Goal: Communication & Community: Answer question/provide support

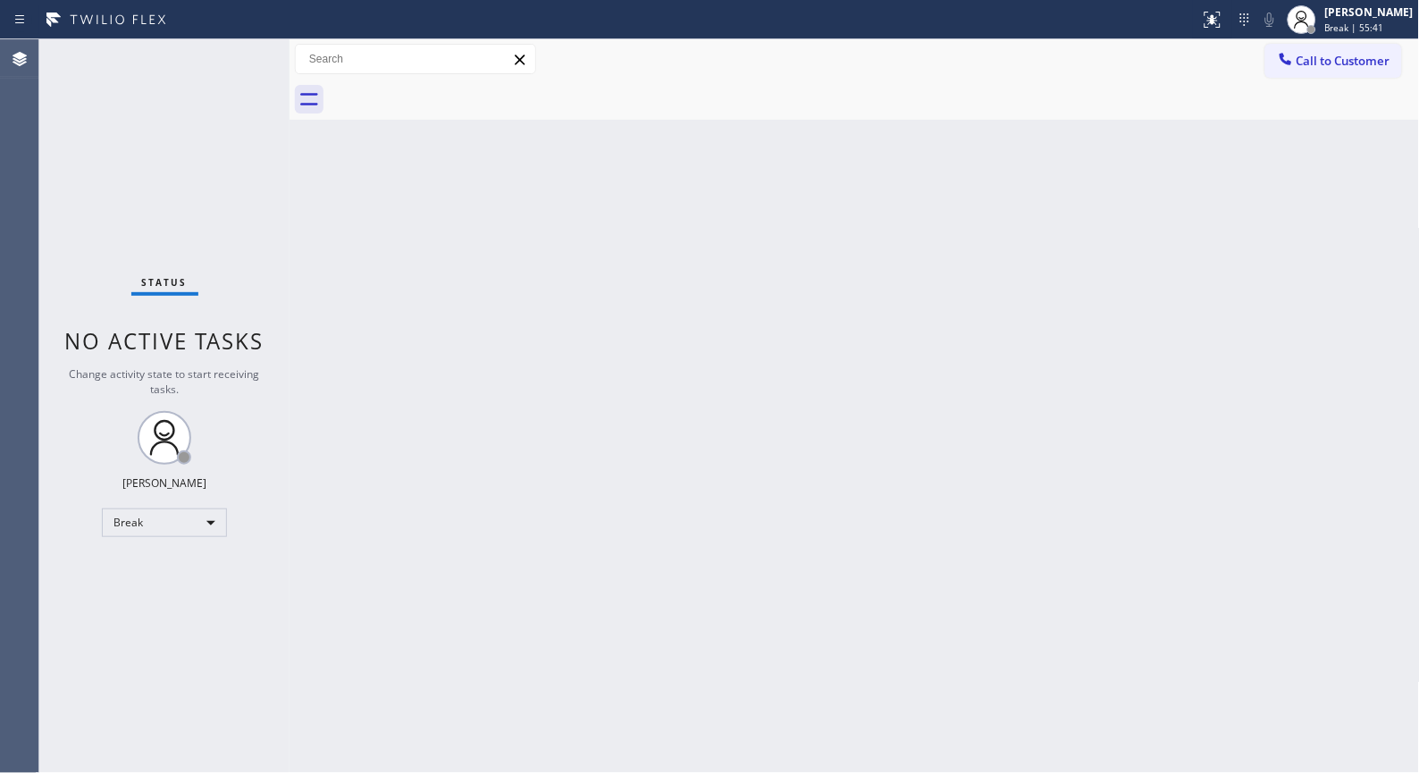
click at [895, 317] on div "Back to Dashboard Change Sender ID Customers Technicians Select a contact Outbo…" at bounding box center [855, 406] width 1131 height 734
click at [1359, 27] on span "Break | 59:35" at bounding box center [1354, 27] width 59 height 13
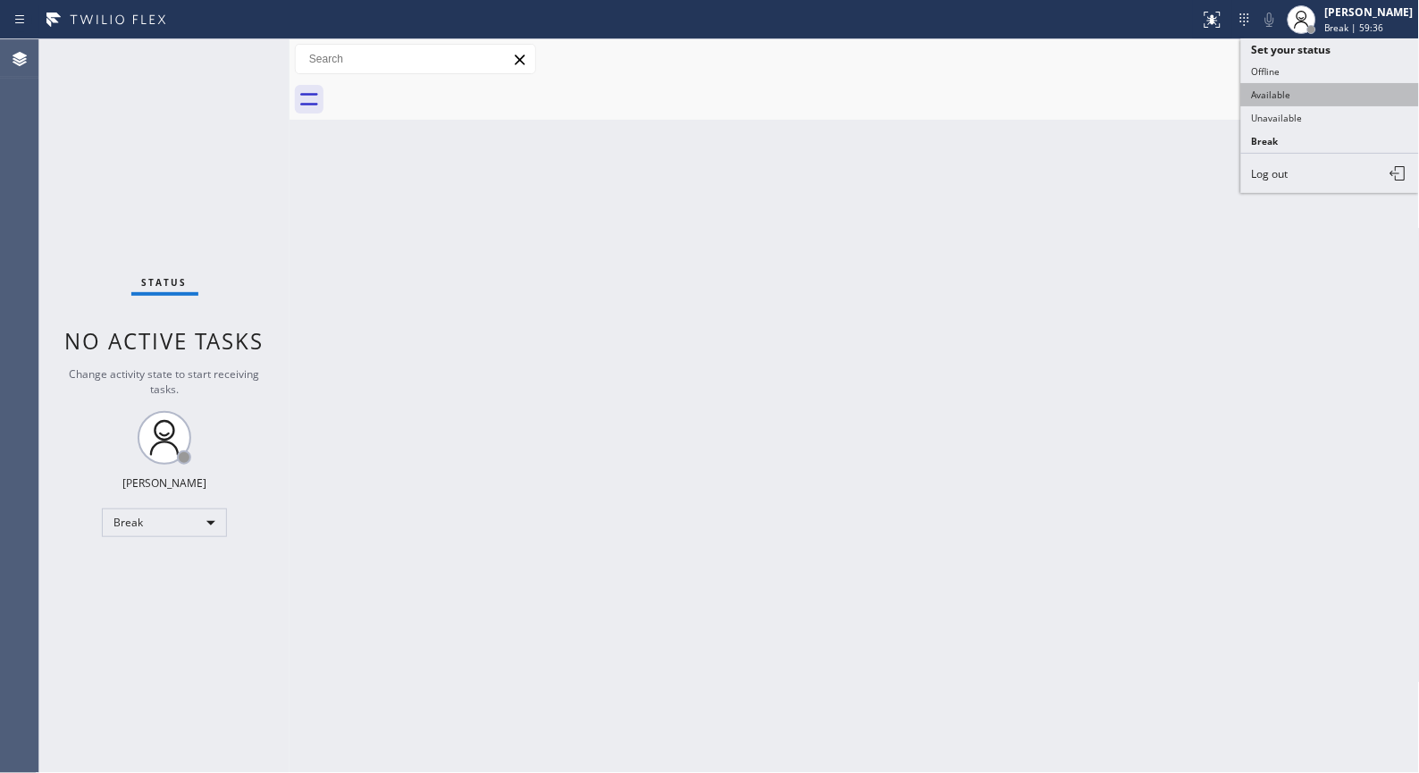
click at [1330, 100] on button "Available" at bounding box center [1330, 94] width 179 height 23
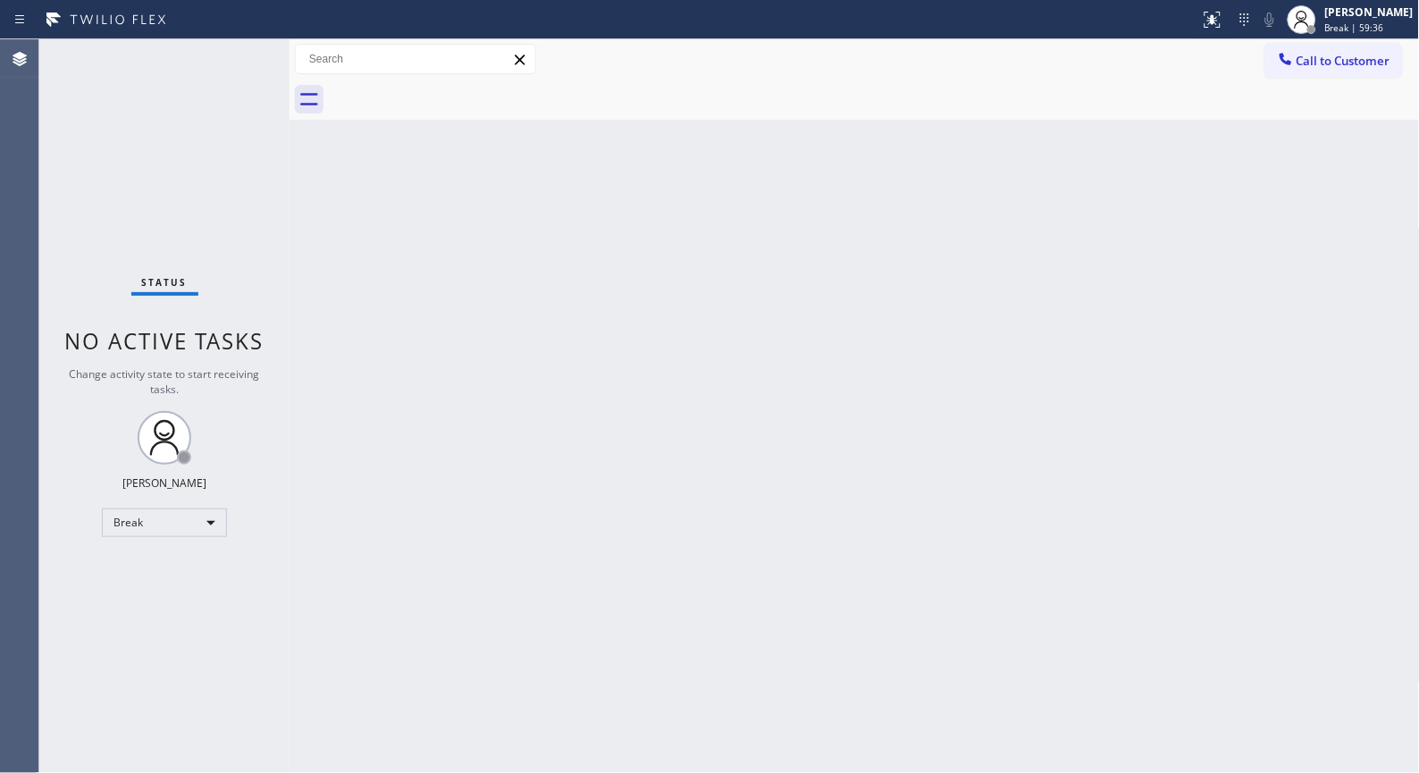
click at [1311, 118] on div at bounding box center [874, 100] width 1091 height 40
click at [1357, 29] on span "Break | 59:37" at bounding box center [1354, 27] width 59 height 13
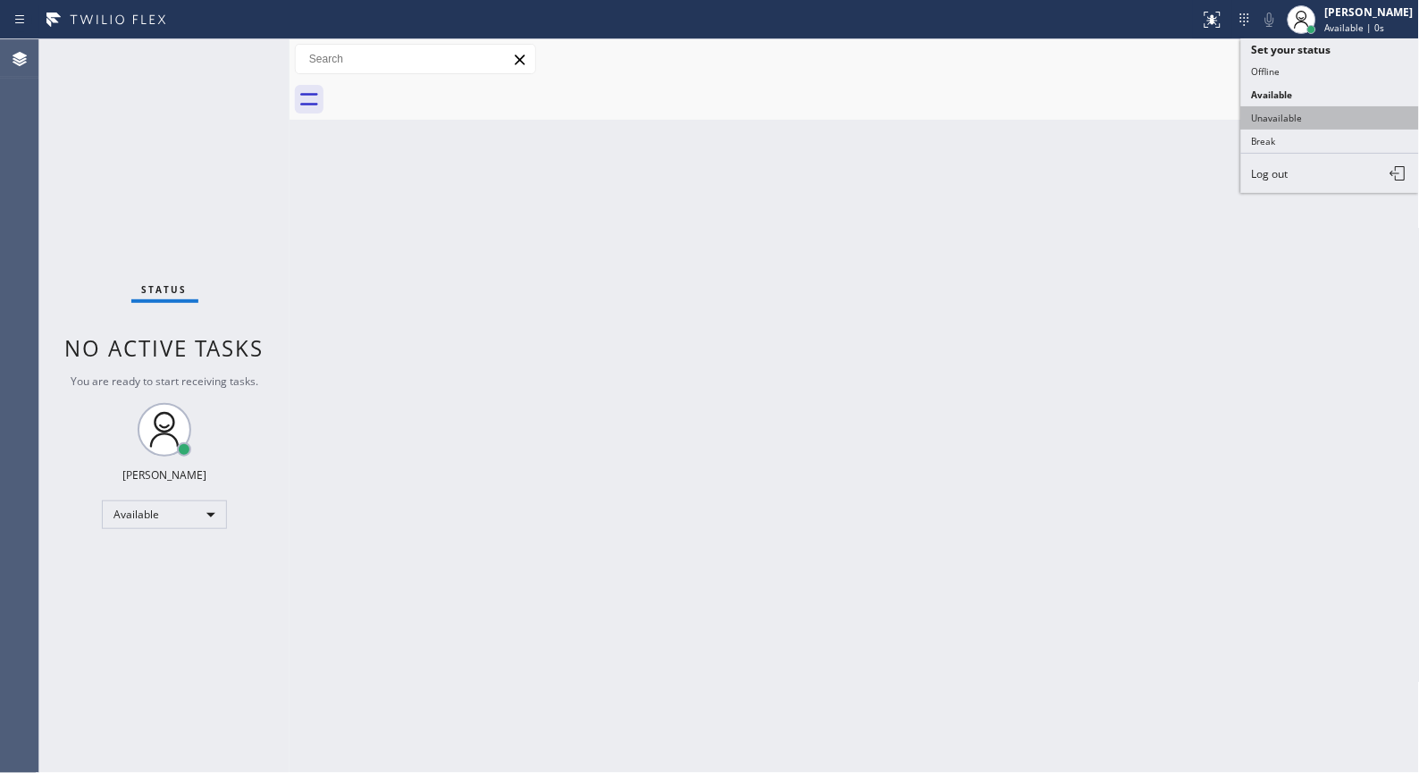
click at [1293, 120] on button "Unavailable" at bounding box center [1330, 117] width 179 height 23
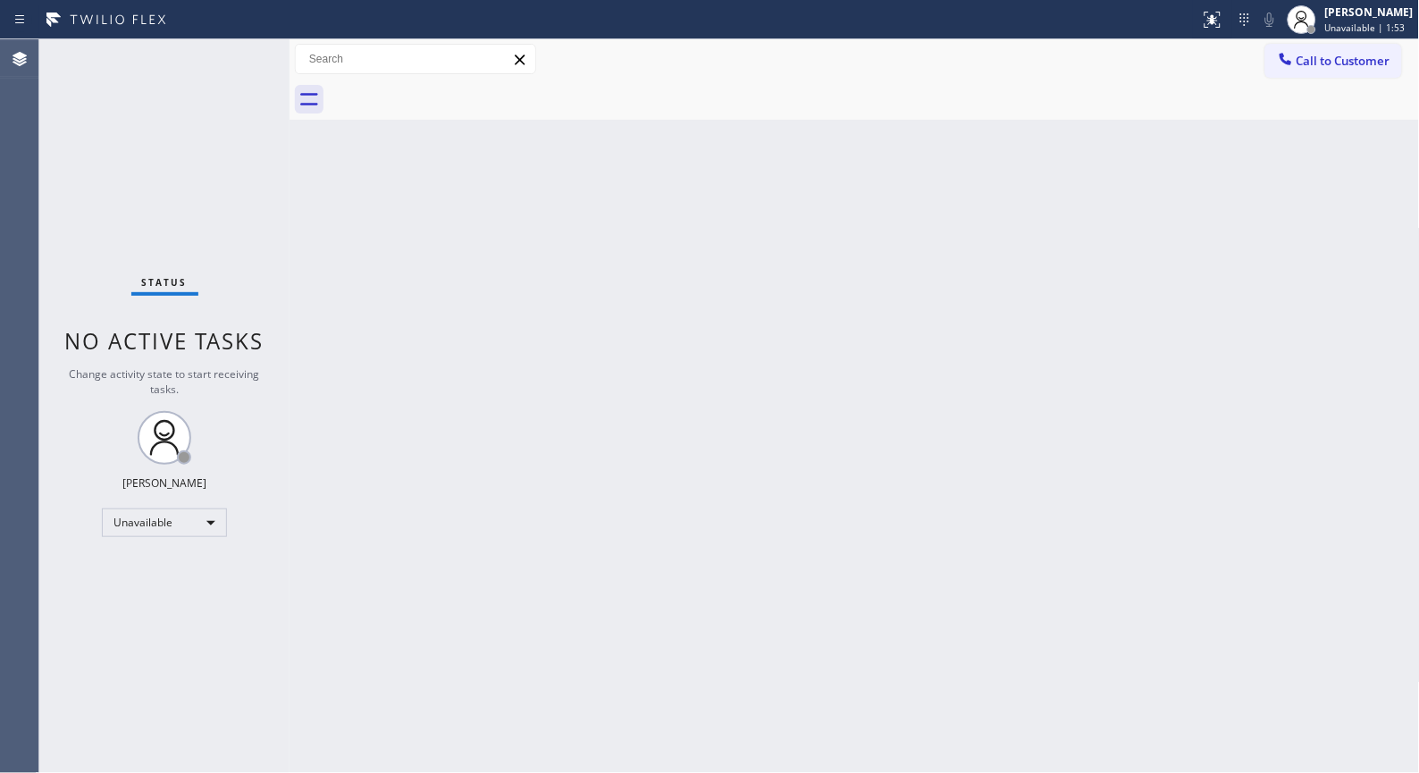
click at [667, 391] on div "Back to Dashboard Change Sender ID Customers Technicians Select a contact Outbo…" at bounding box center [855, 406] width 1131 height 734
click at [1359, 65] on span "Call to Customer" at bounding box center [1344, 61] width 94 height 16
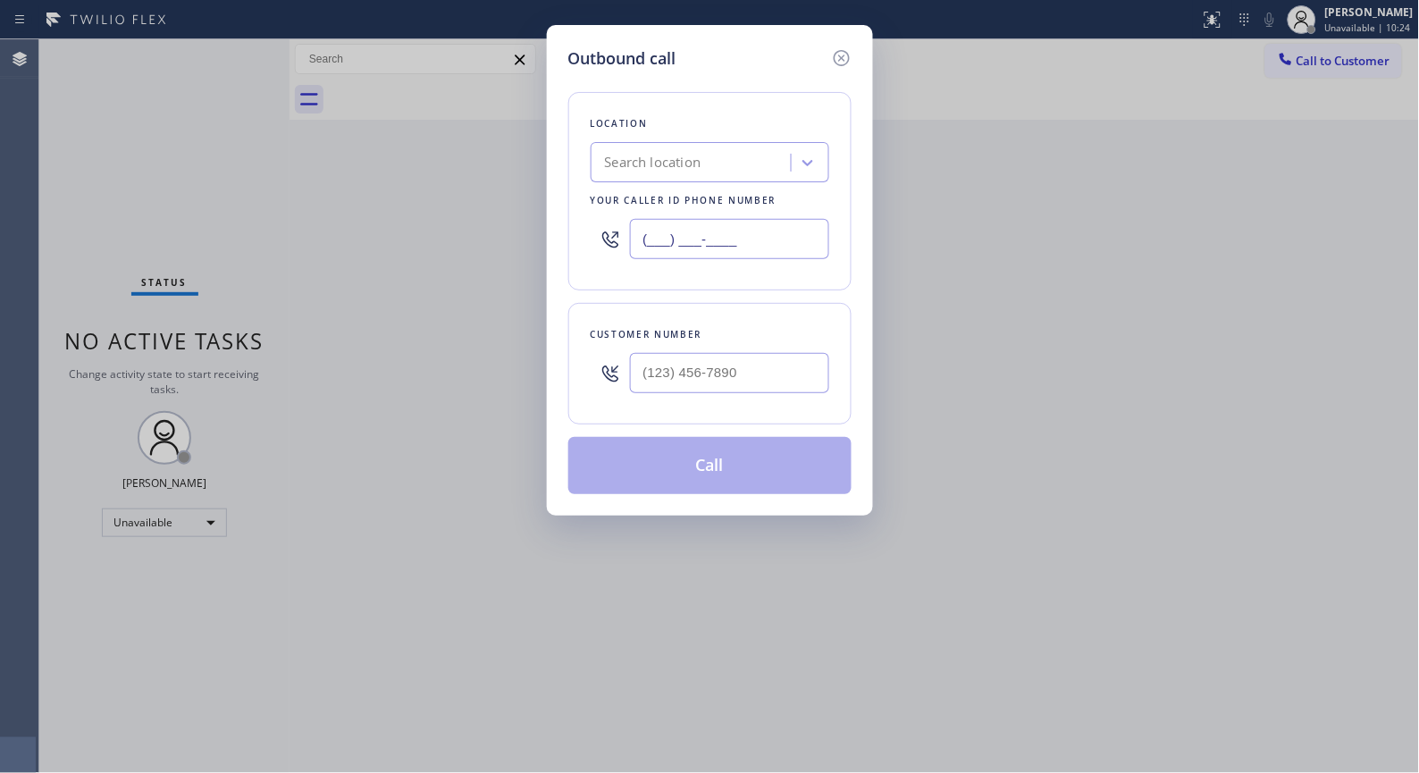
drag, startPoint x: 779, startPoint y: 230, endPoint x: 511, endPoint y: 123, distance: 288.4
click at [518, 131] on div "Outbound call Location Search location Your caller id phone number (___) ___-__…" at bounding box center [709, 386] width 1419 height 773
paste input "661) 493-9035"
type input "[PHONE_NUMBER]"
drag, startPoint x: 702, startPoint y: 365, endPoint x: 628, endPoint y: 353, distance: 74.2
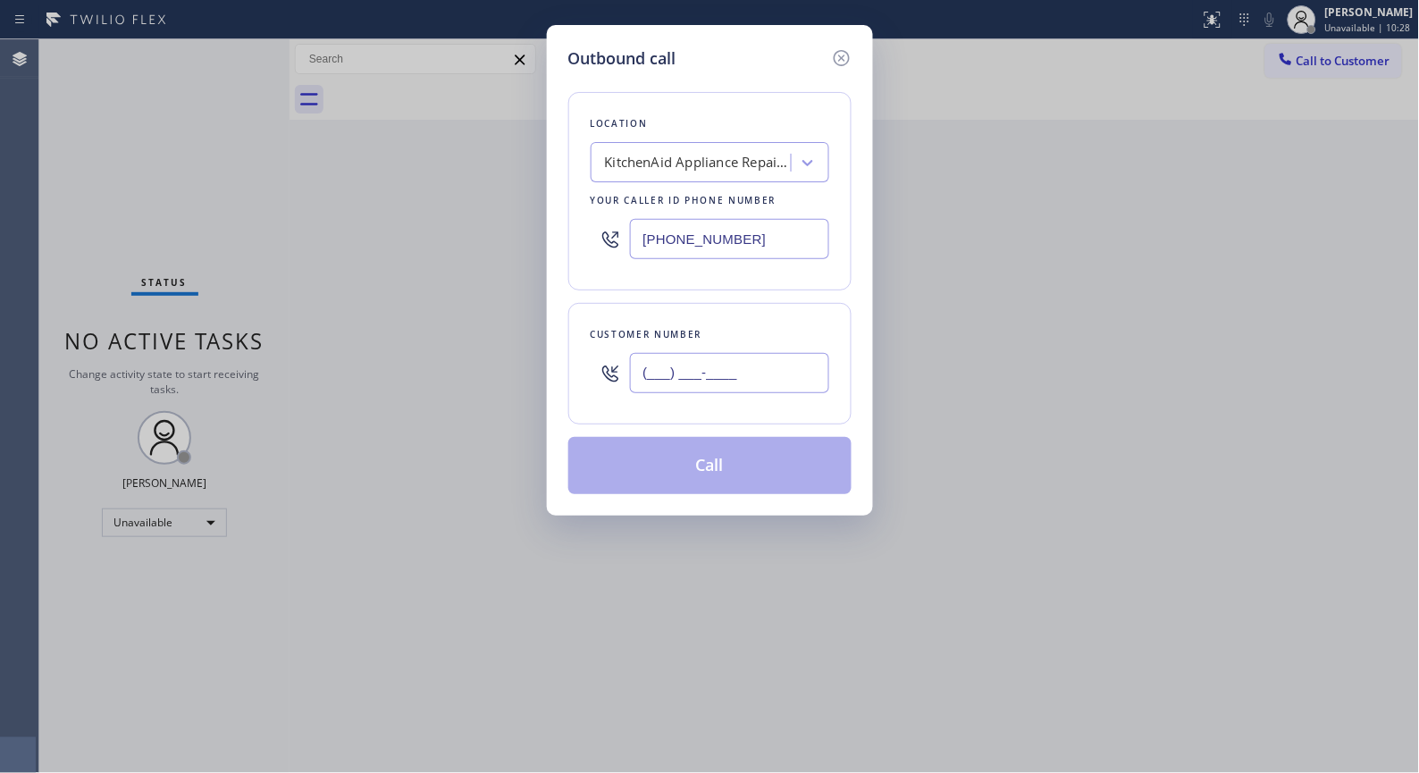
click at [628, 353] on div "(___) ___-____" at bounding box center [710, 373] width 239 height 58
paste input "818) 497-6341"
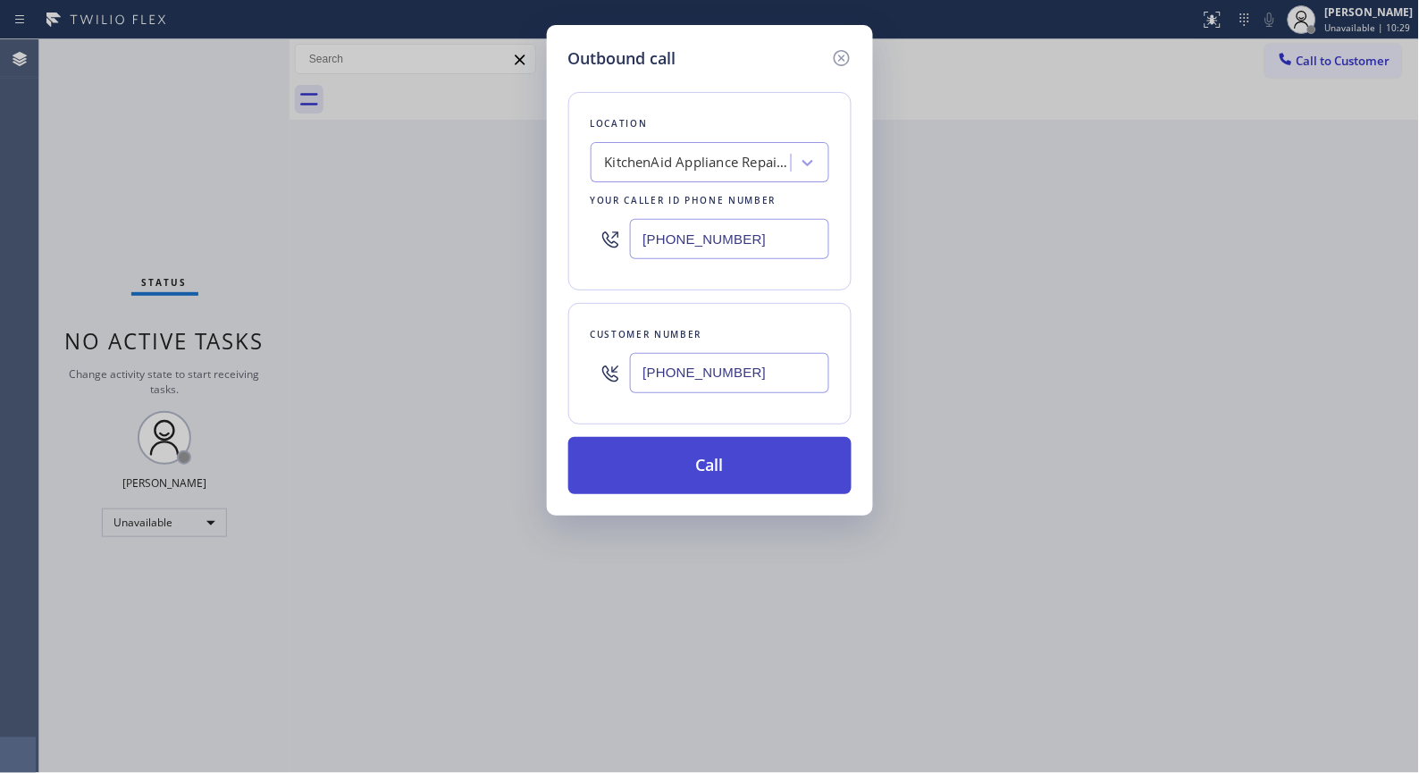
type input "[PHONE_NUMBER]"
click at [805, 467] on button "Call" at bounding box center [709, 465] width 283 height 57
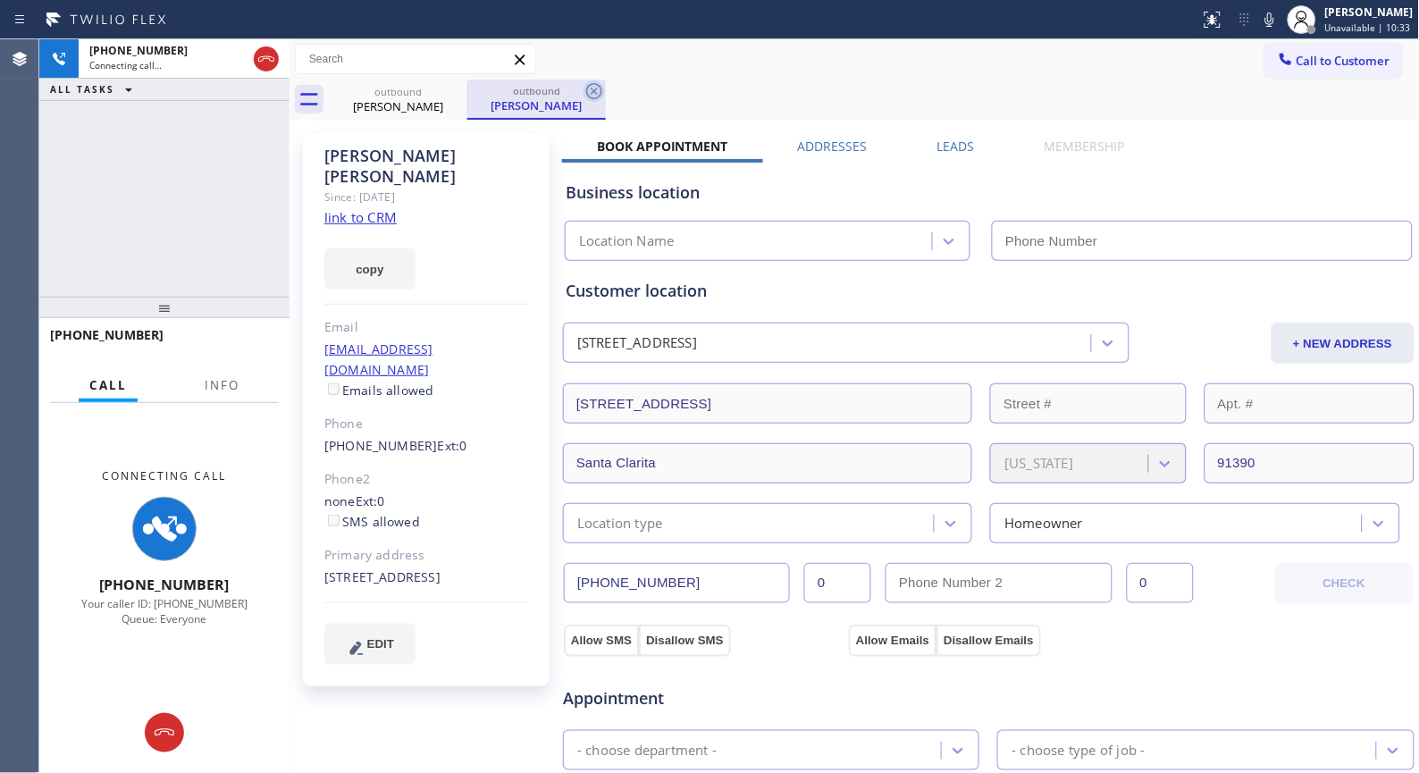
click at [593, 98] on icon at bounding box center [594, 91] width 16 height 16
type input "[PHONE_NUMBER]"
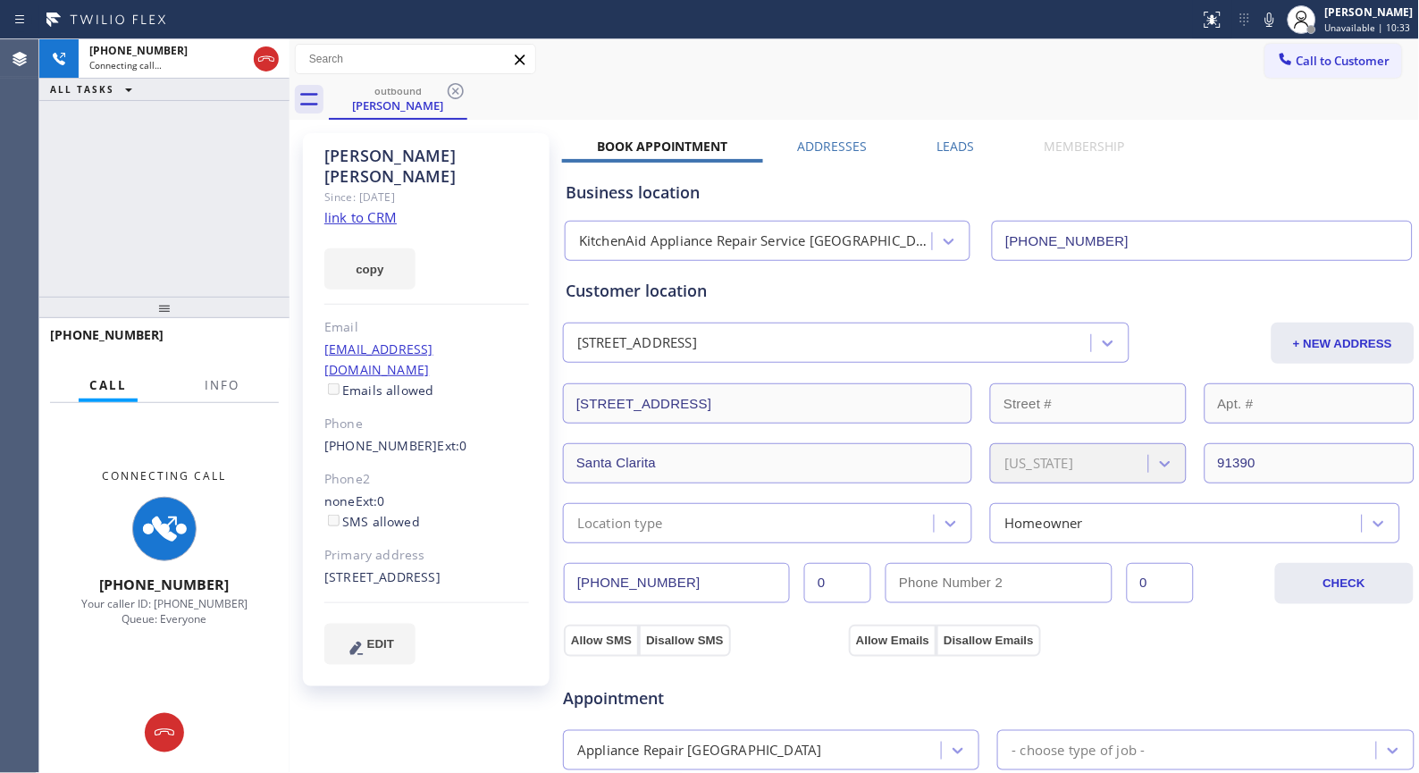
click at [250, 366] on div "[PHONE_NUMBER]" at bounding box center [164, 343] width 250 height 50
click at [227, 380] on span "Info" at bounding box center [222, 385] width 35 height 16
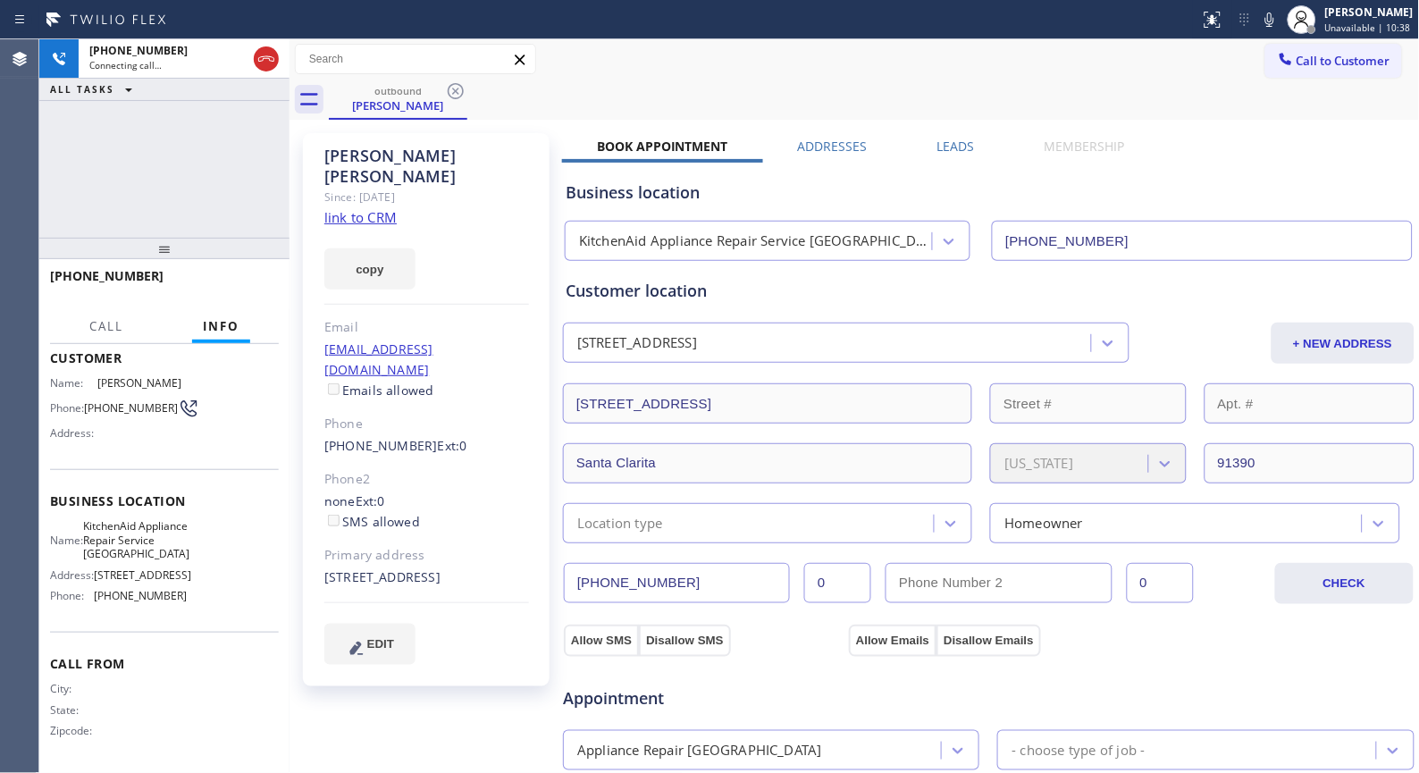
scroll to position [91, 0]
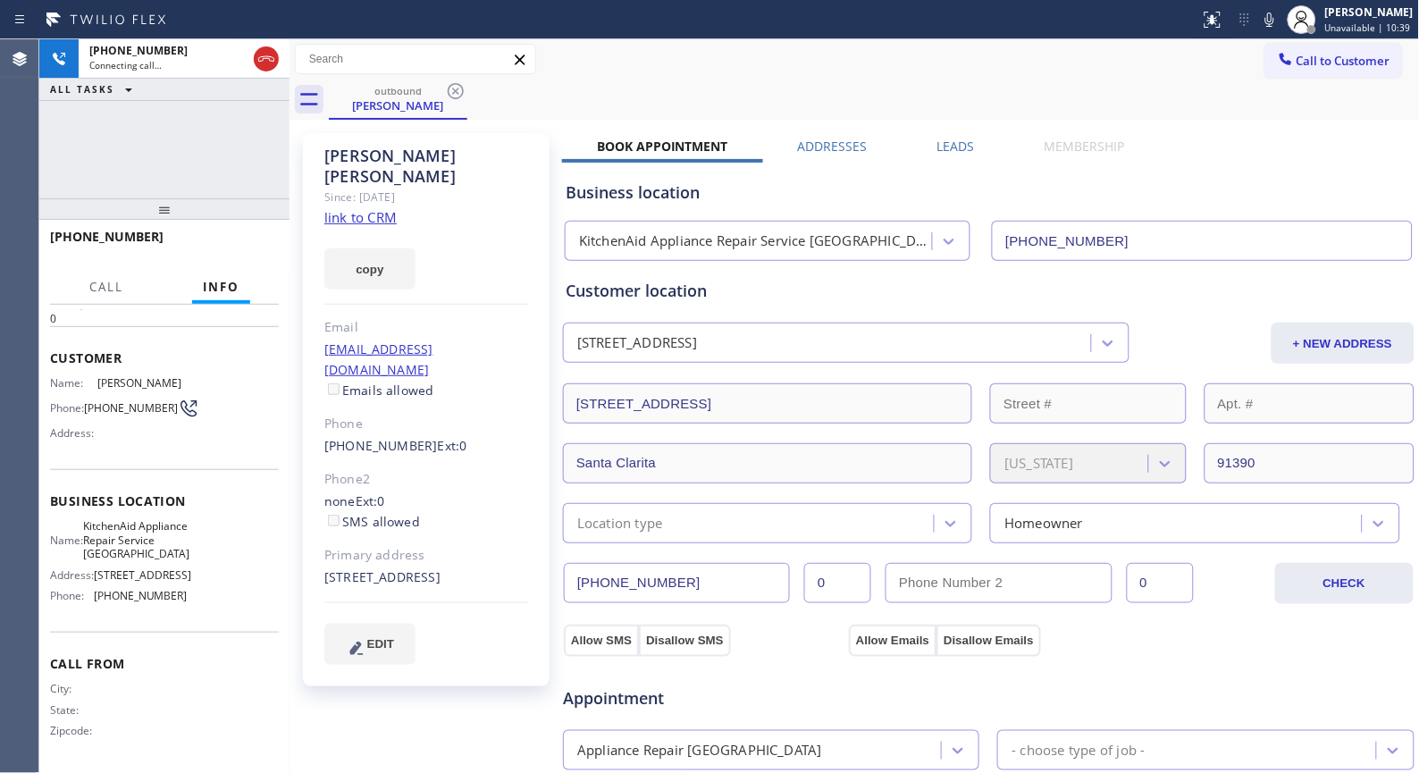
drag, startPoint x: 164, startPoint y: 290, endPoint x: 209, endPoint y: 212, distance: 90.1
click at [209, 212] on div at bounding box center [164, 208] width 250 height 21
click at [1281, 24] on icon at bounding box center [1269, 19] width 21 height 21
click at [250, 245] on span "HANG UP" at bounding box center [237, 245] width 55 height 13
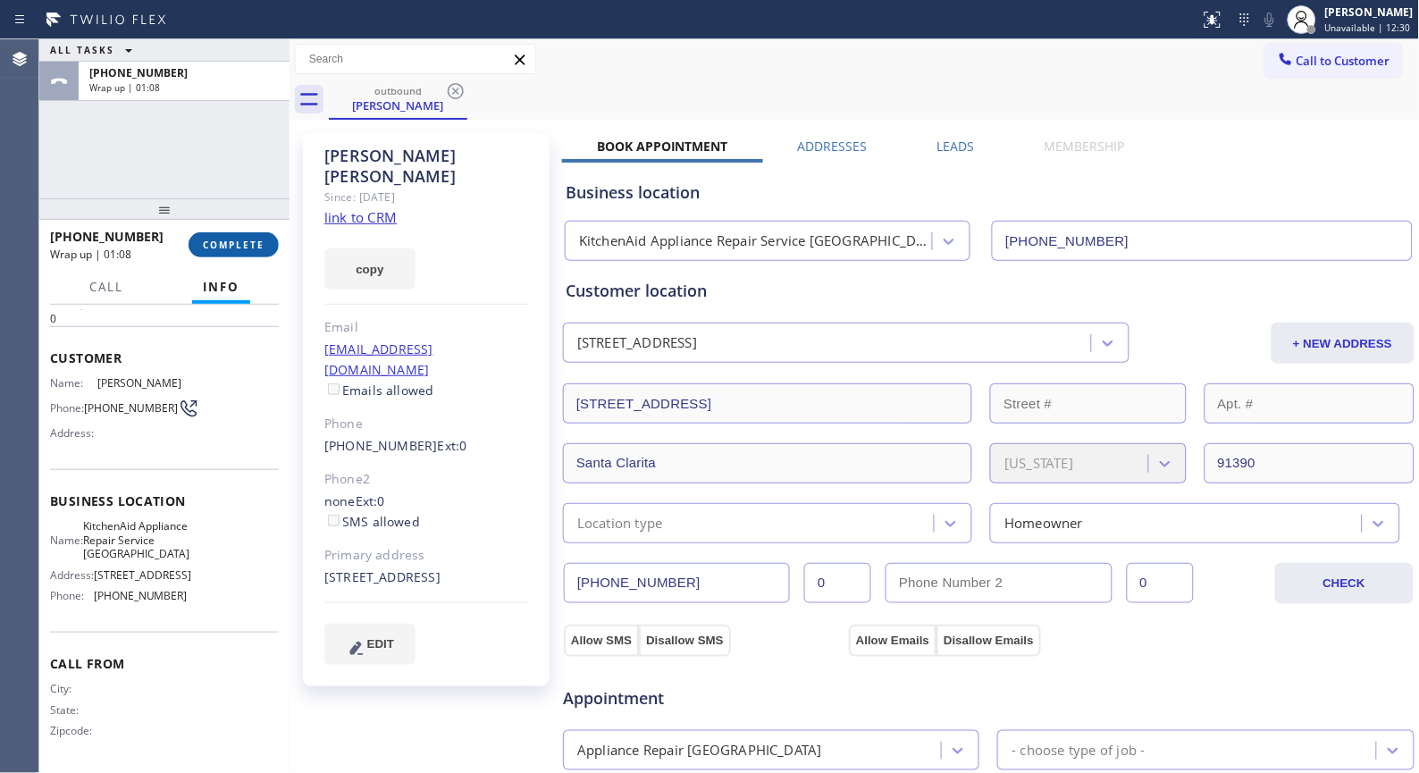
click at [236, 242] on span "COMPLETE" at bounding box center [234, 245] width 62 height 13
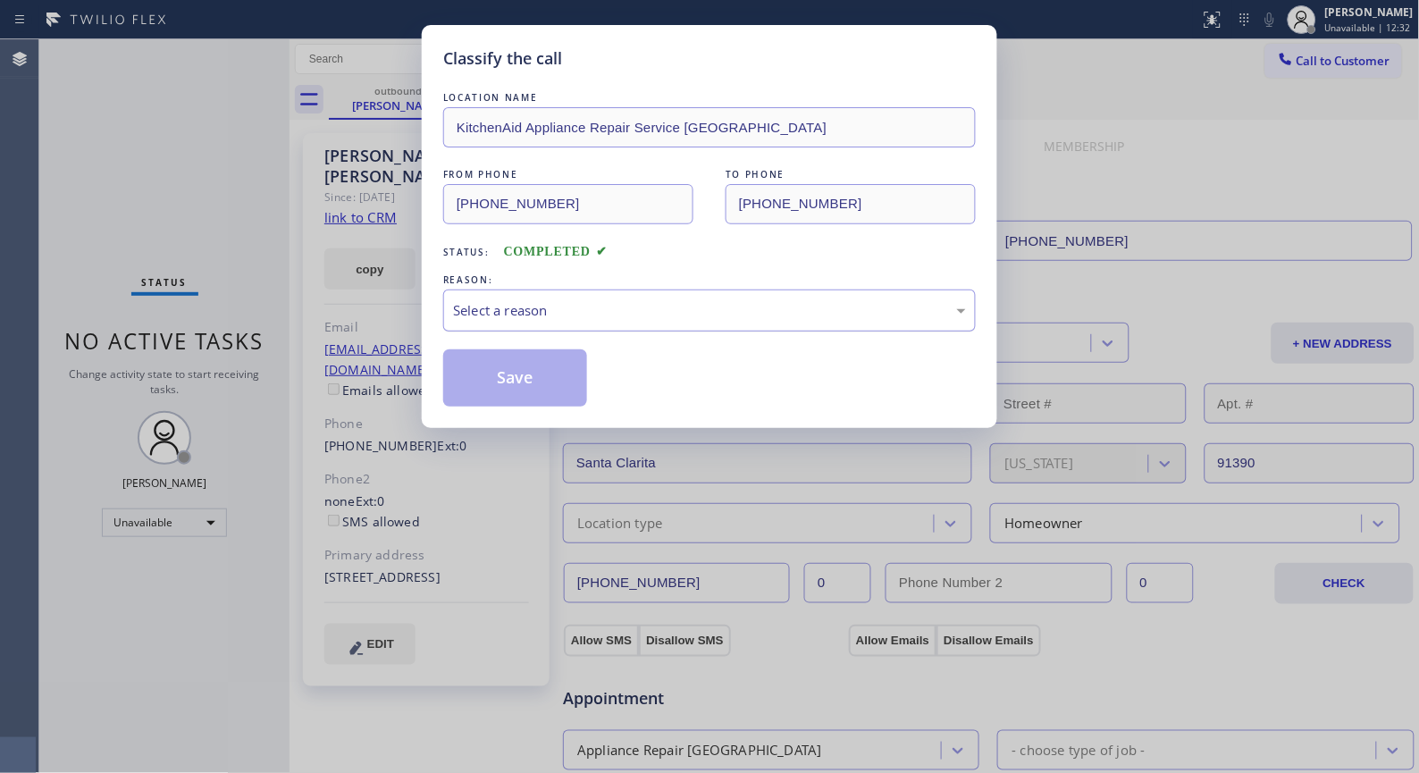
click at [675, 301] on div "Select a reason" at bounding box center [709, 310] width 513 height 21
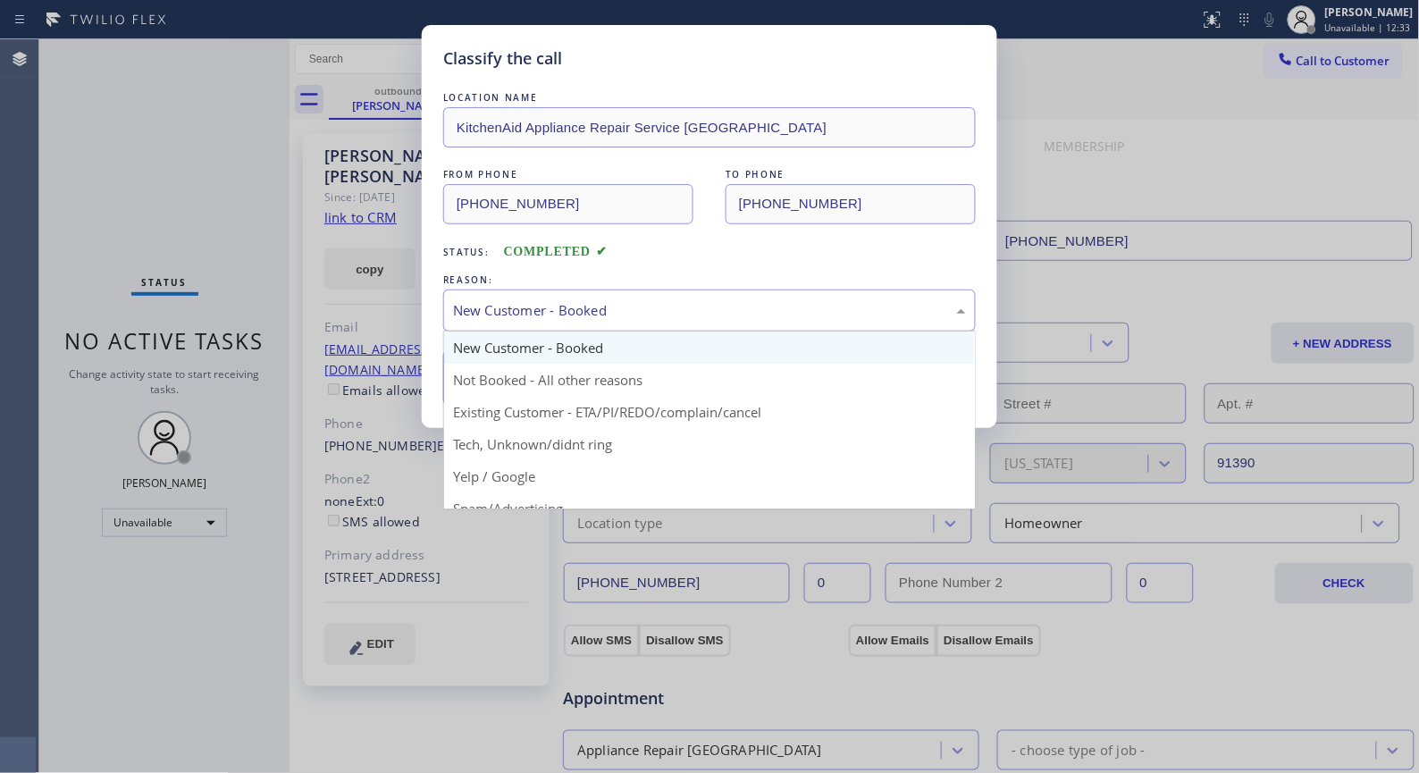
click at [564, 309] on div "New Customer - Booked" at bounding box center [709, 310] width 513 height 21
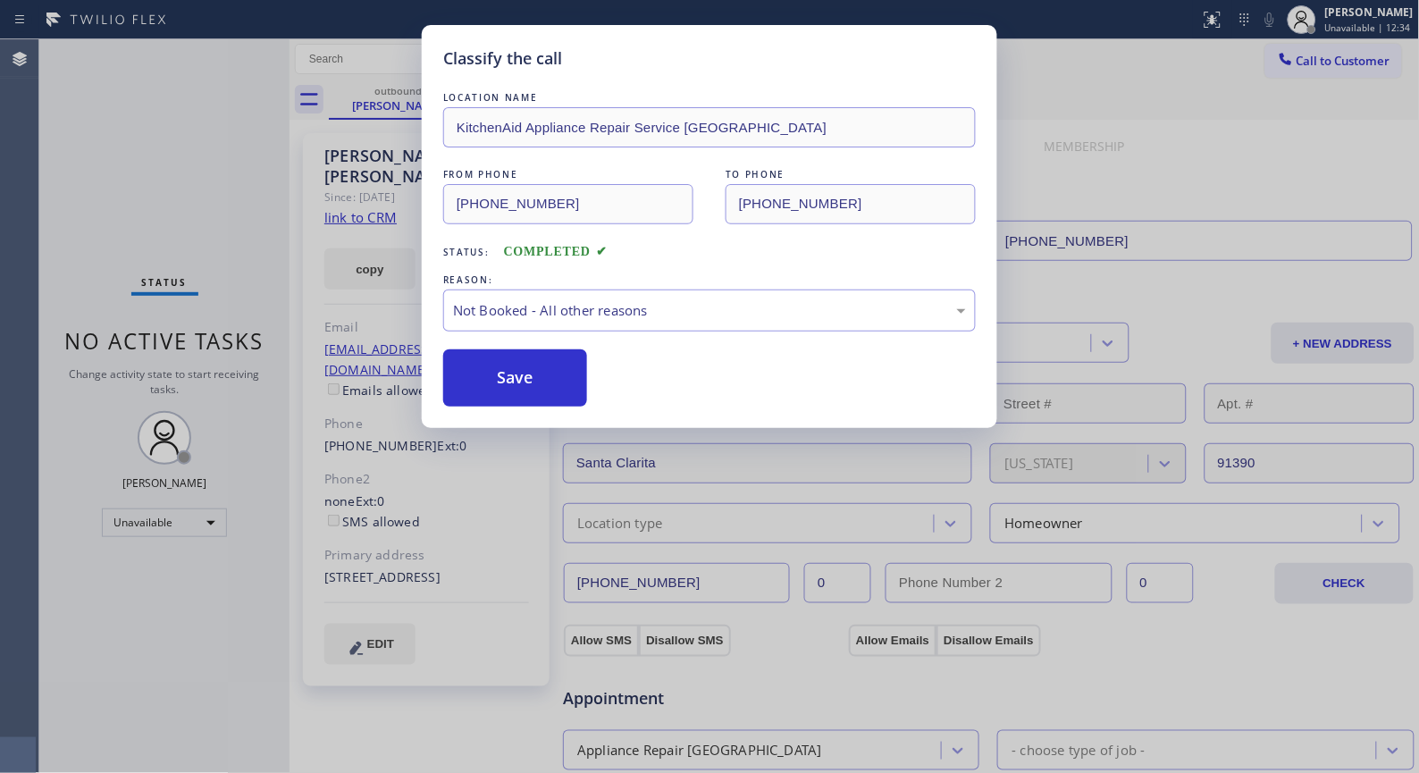
drag, startPoint x: 552, startPoint y: 387, endPoint x: 608, endPoint y: 3, distance: 388.3
click at [552, 385] on button "Save" at bounding box center [515, 377] width 144 height 57
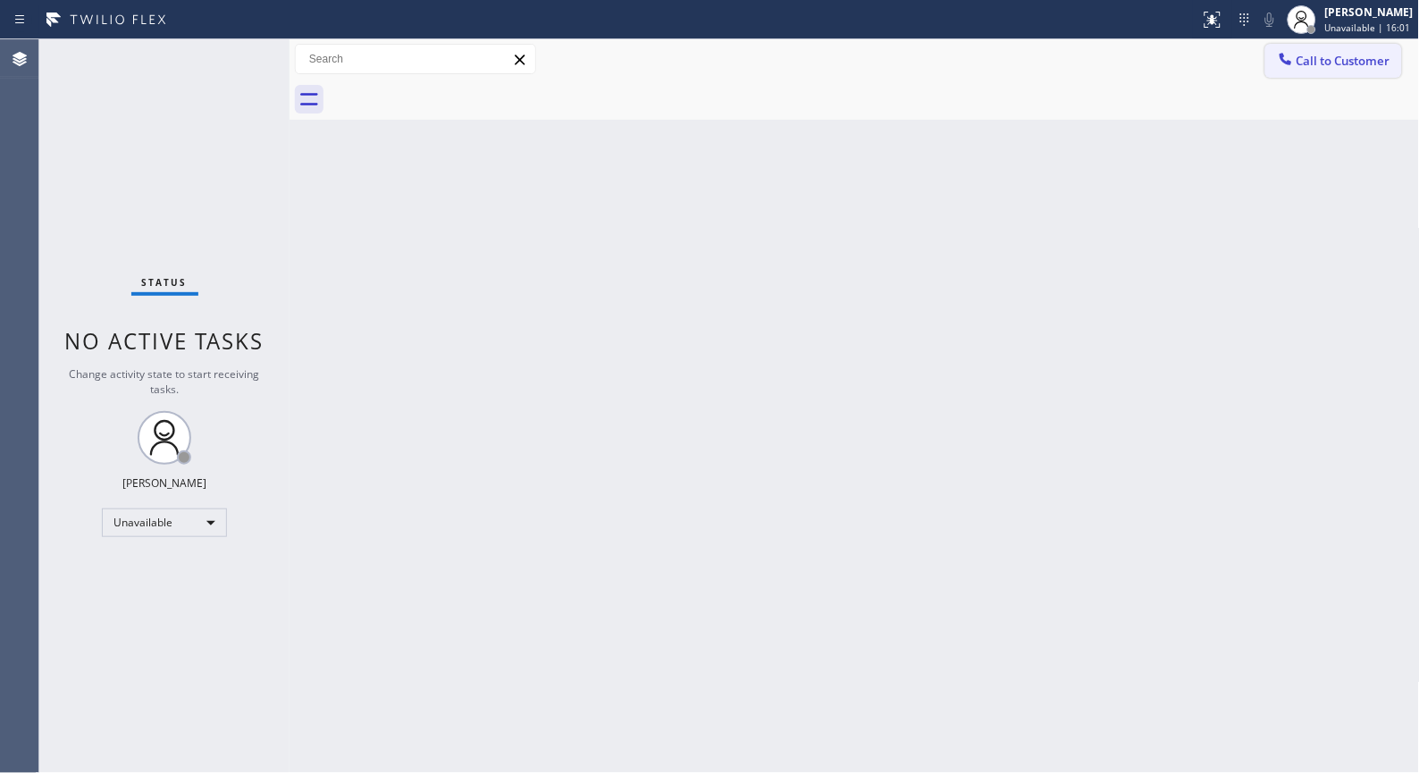
drag, startPoint x: 1311, startPoint y: 64, endPoint x: 876, endPoint y: 89, distance: 435.9
click at [1303, 64] on span "Call to Customer" at bounding box center [1344, 61] width 94 height 16
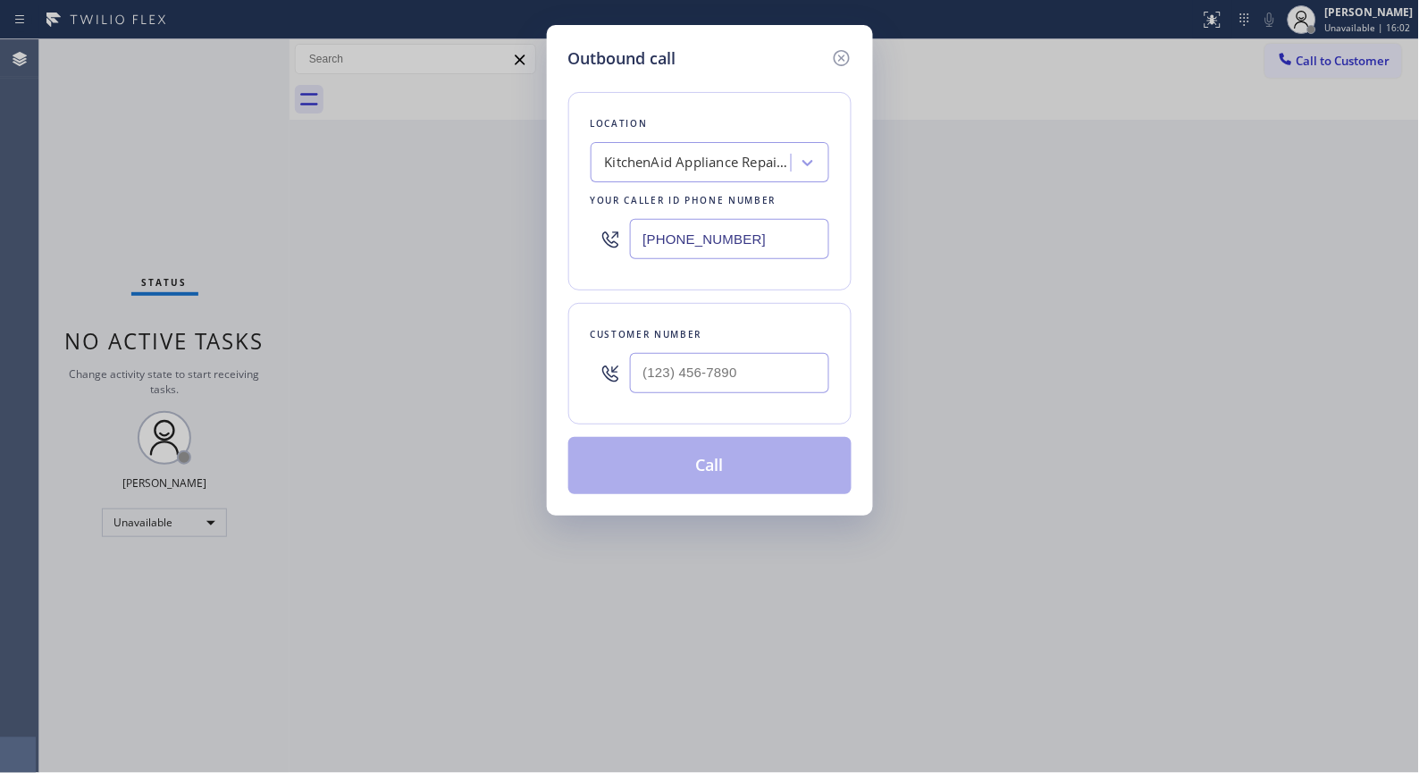
drag, startPoint x: 781, startPoint y: 234, endPoint x: 438, endPoint y: 4, distance: 413.4
click at [488, 134] on div "Outbound call Location KitchenAid Appliance Repair Service [GEOGRAPHIC_DATA] Yo…" at bounding box center [709, 386] width 1419 height 773
paste input "323) 991-9198"
type input "[PHONE_NUMBER]"
drag, startPoint x: 764, startPoint y: 389, endPoint x: 559, endPoint y: 355, distance: 207.5
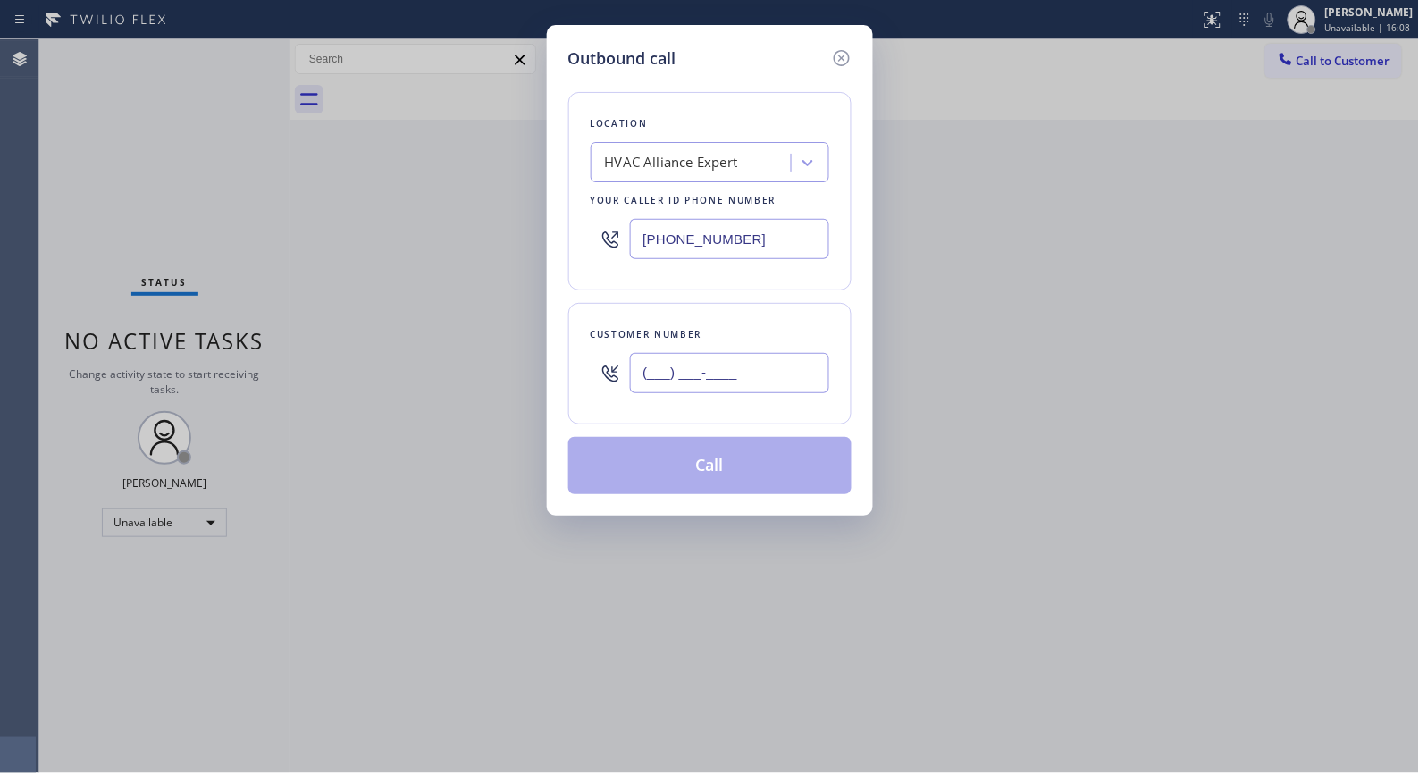
click at [588, 377] on div "Customer number (___) ___-____" at bounding box center [709, 364] width 283 height 122
paste input "949) 599-8332"
type input "[PHONE_NUMBER]"
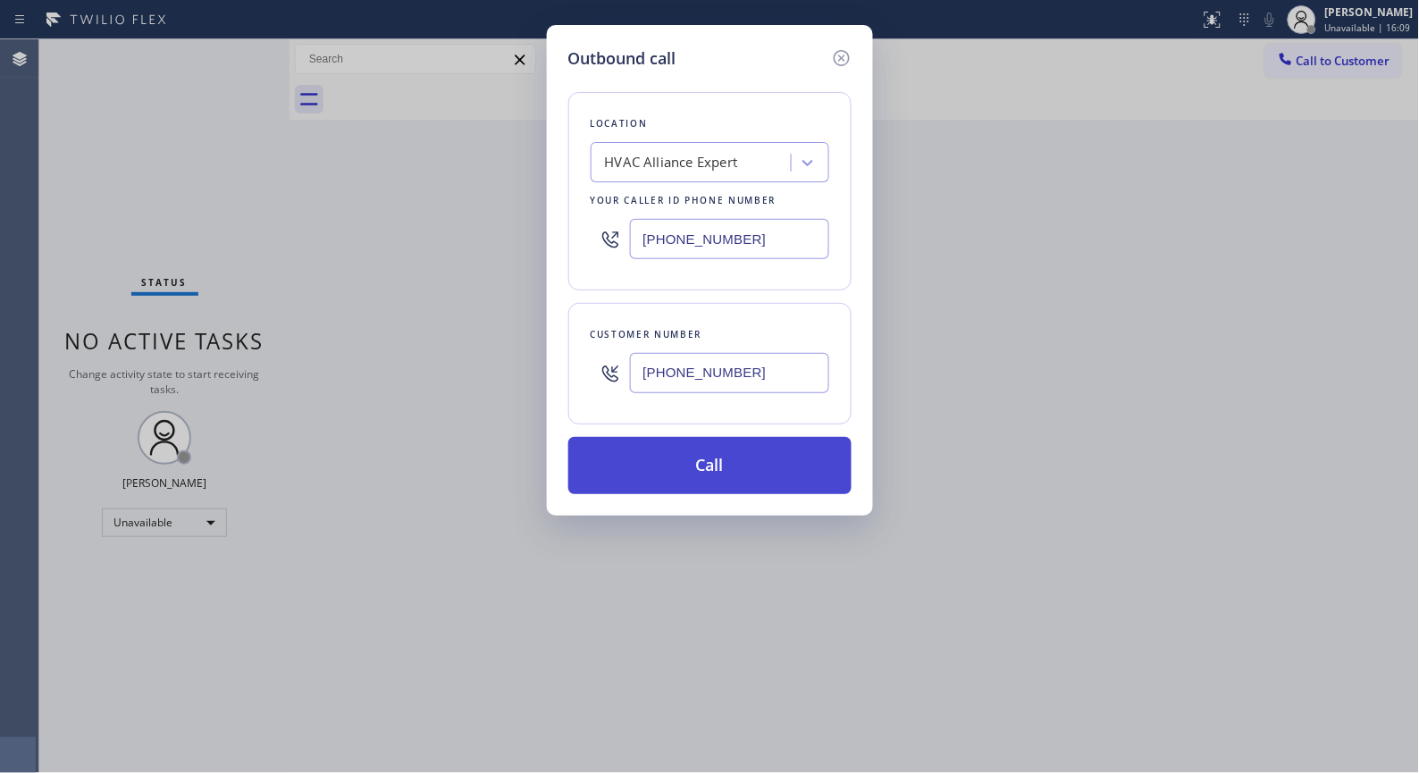
click at [734, 459] on button "Call" at bounding box center [709, 465] width 283 height 57
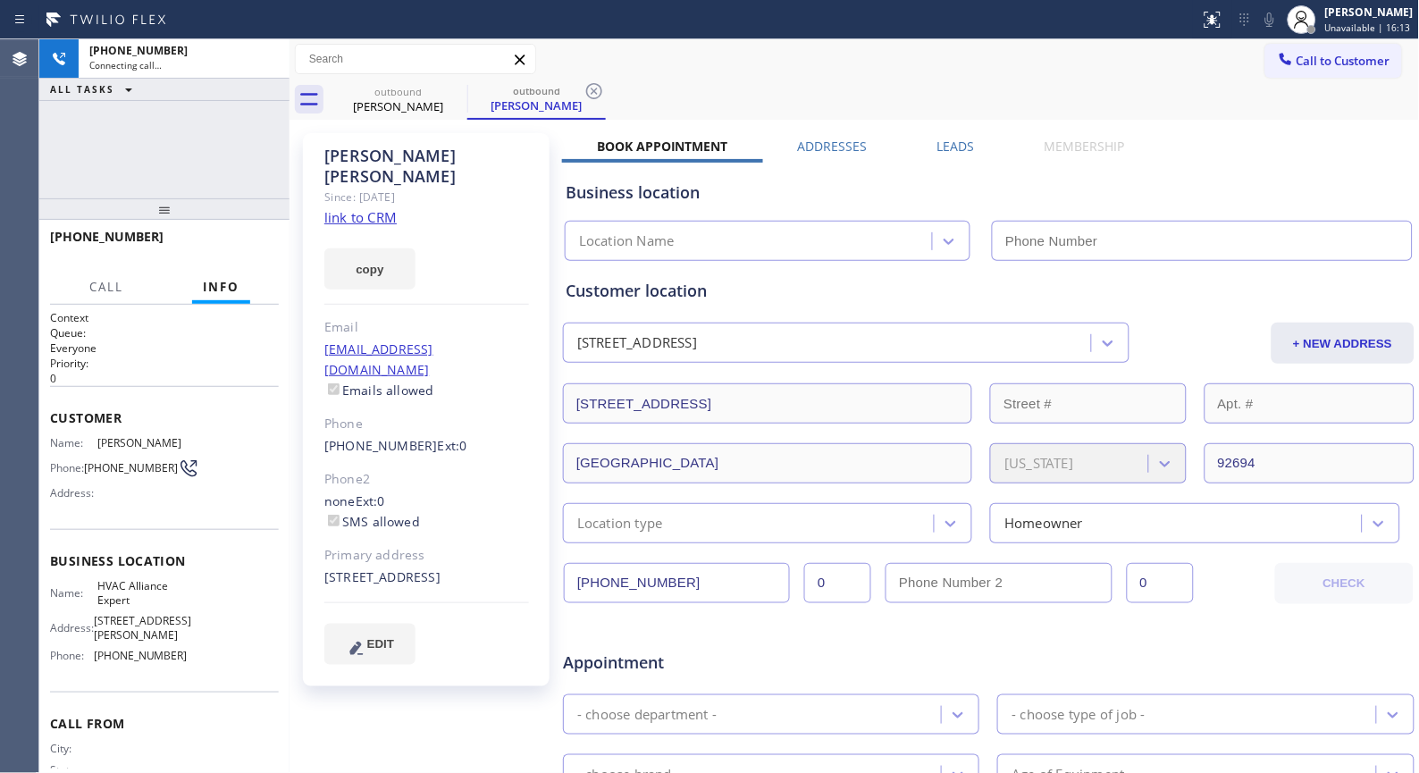
type input "[PHONE_NUMBER]"
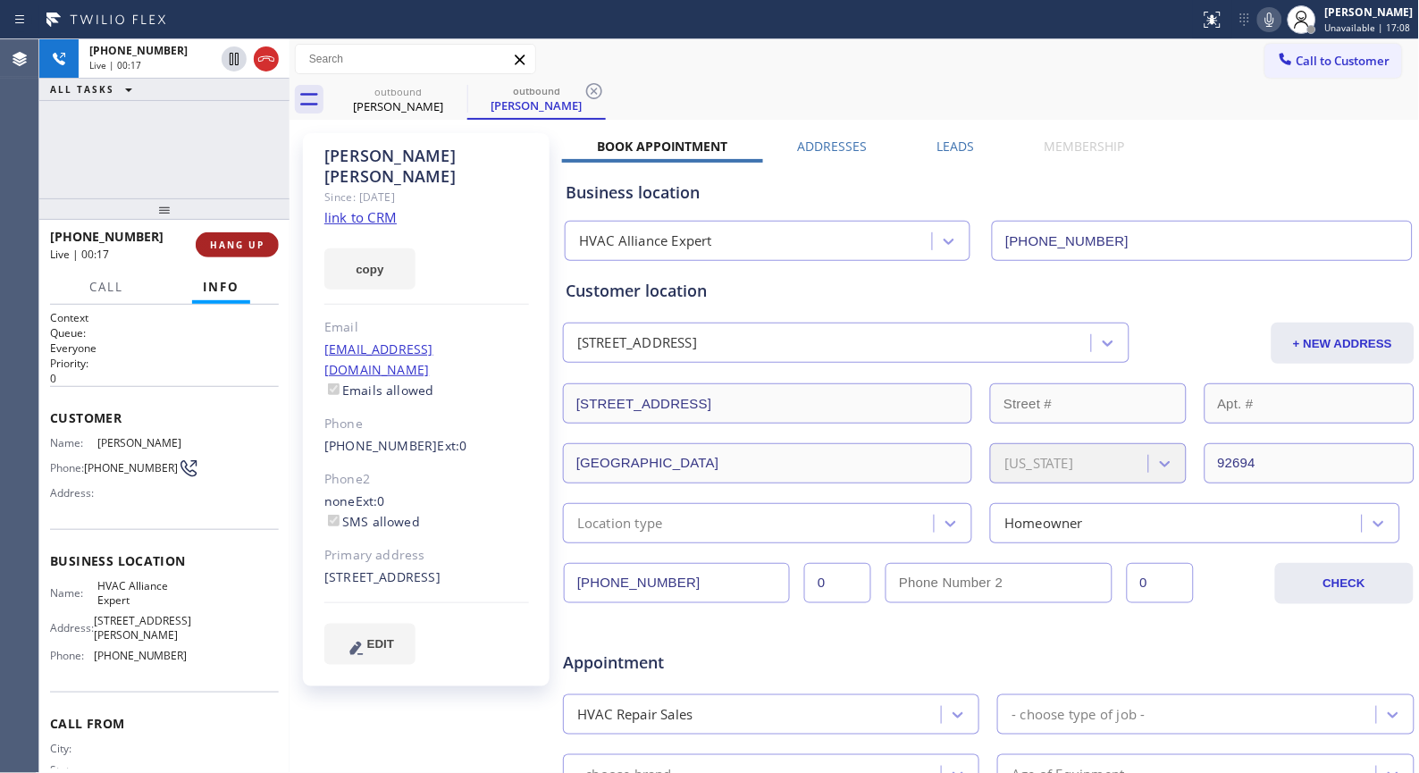
click at [255, 254] on button "HANG UP" at bounding box center [237, 244] width 83 height 25
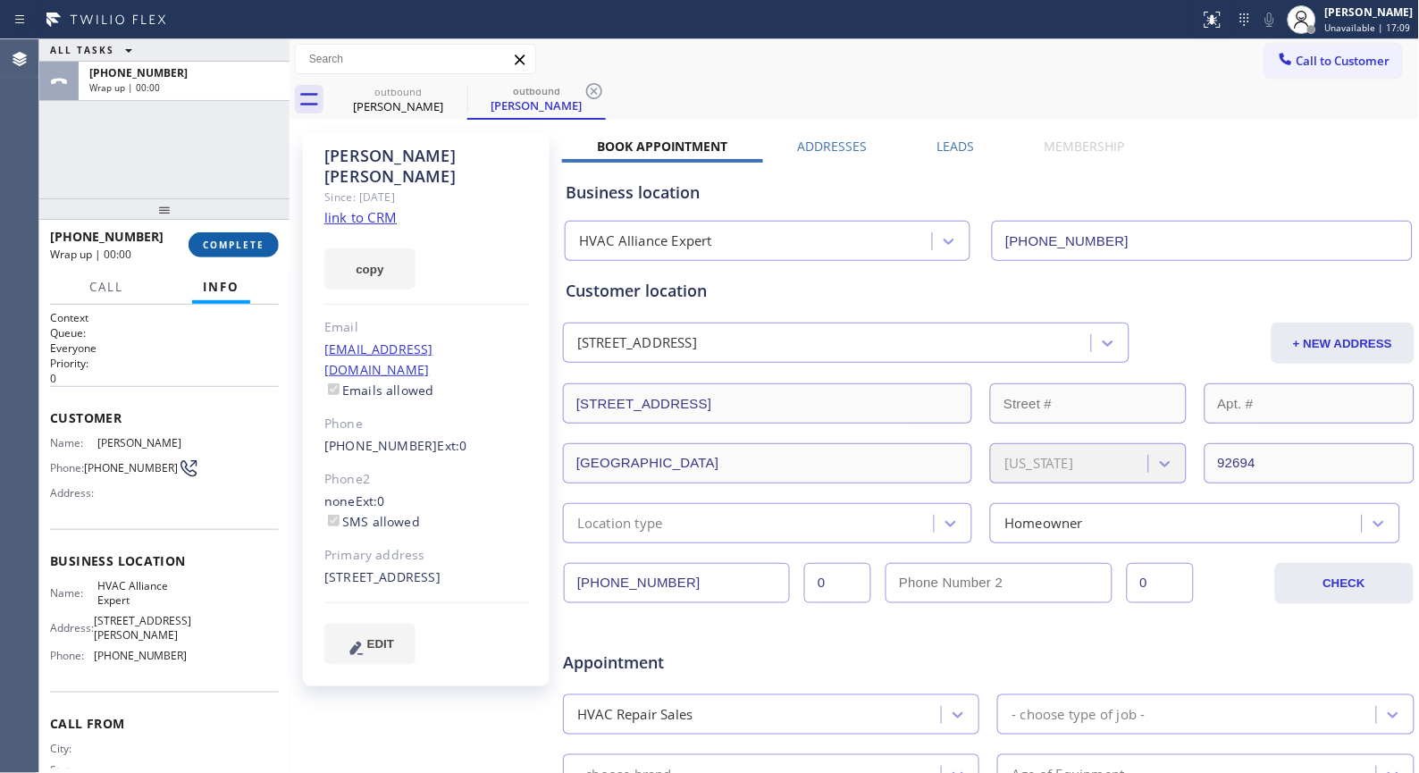
click at [244, 239] on span "COMPLETE" at bounding box center [234, 245] width 62 height 13
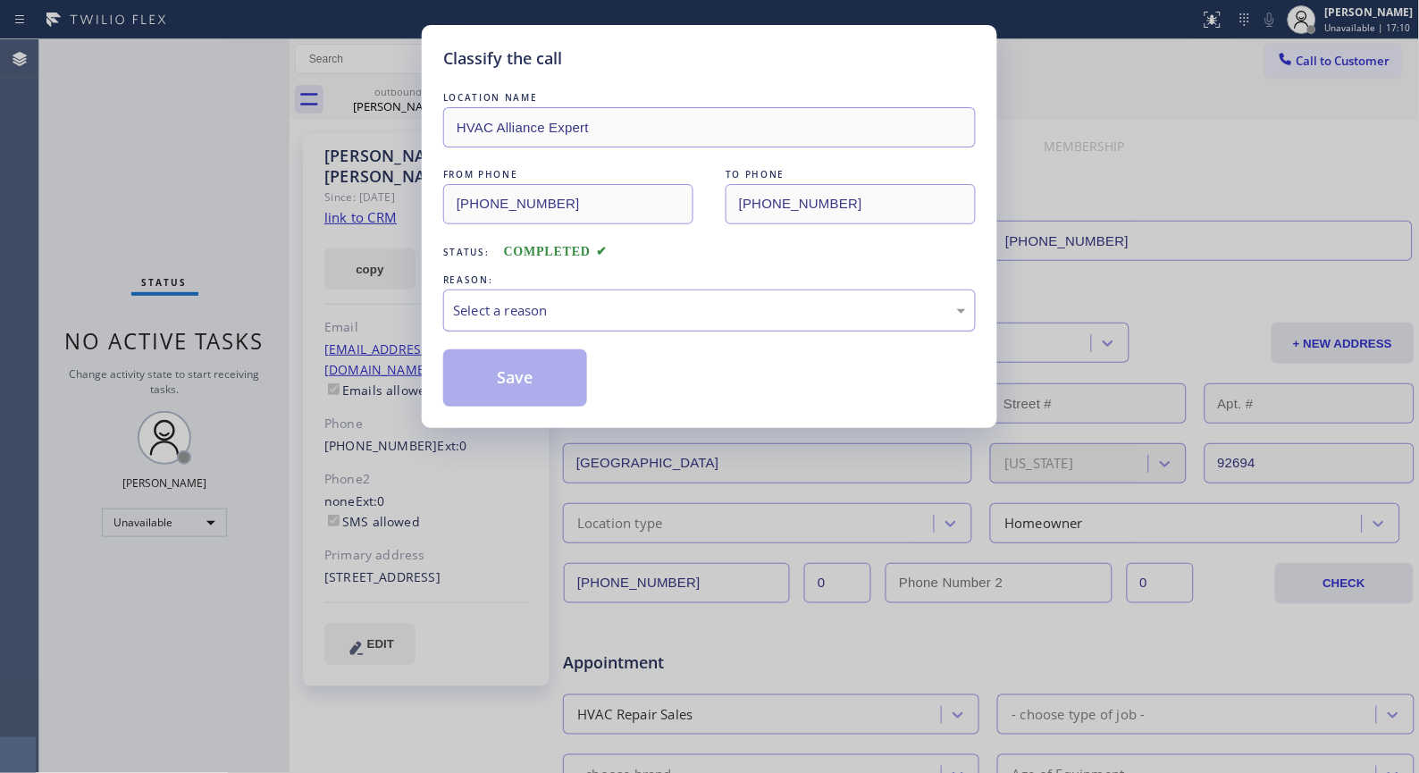
click at [663, 315] on div "Select a reason" at bounding box center [709, 310] width 513 height 21
drag, startPoint x: 534, startPoint y: 378, endPoint x: 527, endPoint y: 335, distance: 43.5
click at [534, 378] on button "Save" at bounding box center [515, 377] width 144 height 57
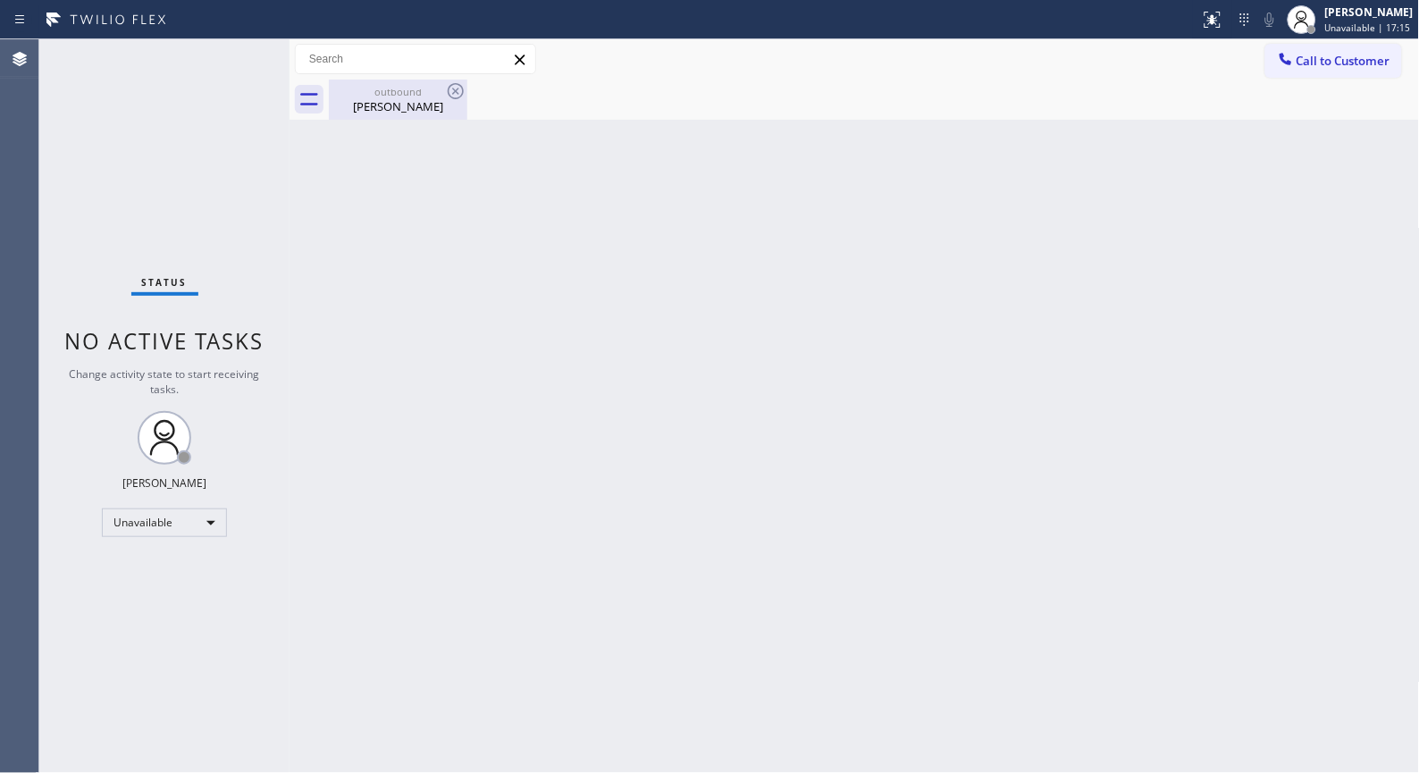
click at [402, 110] on div "[PERSON_NAME]" at bounding box center [398, 106] width 135 height 16
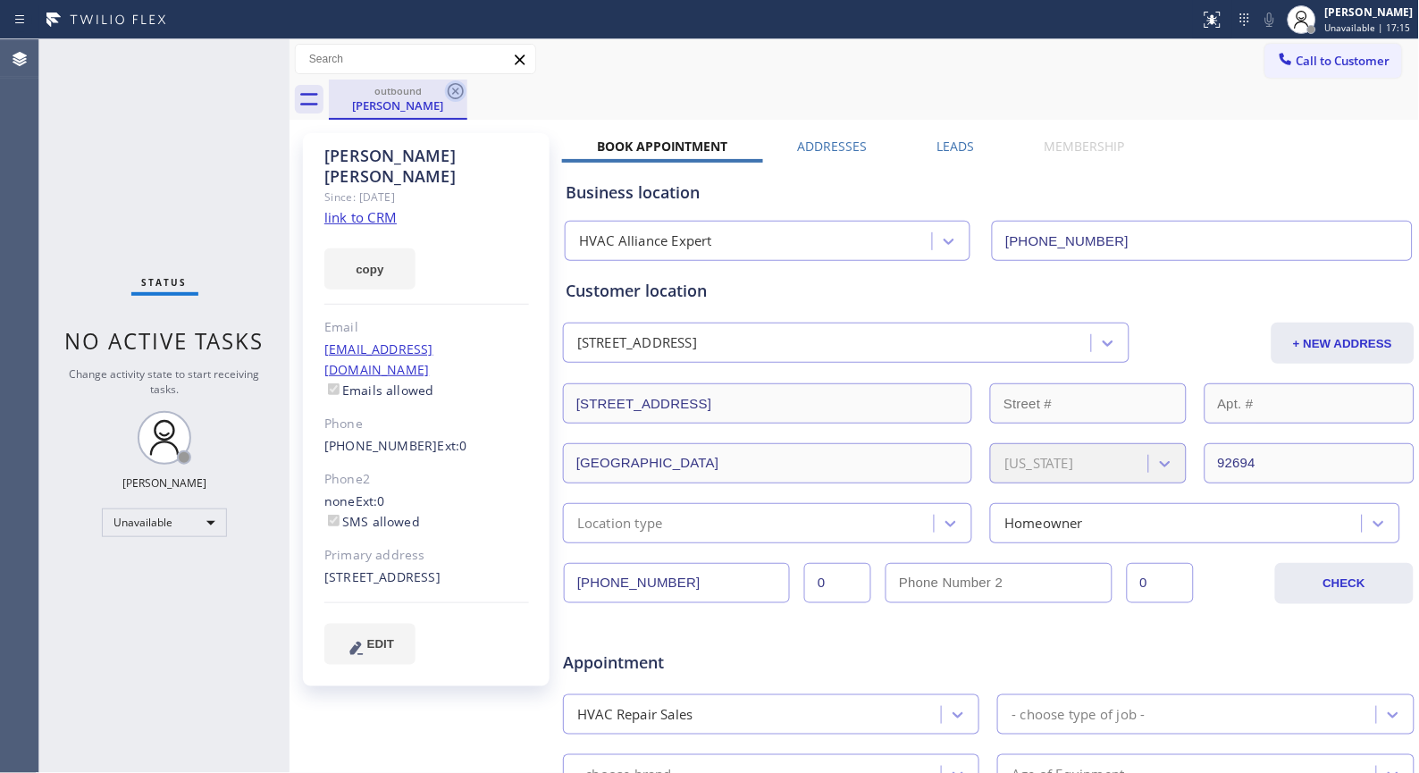
click at [459, 90] on icon at bounding box center [455, 90] width 21 height 21
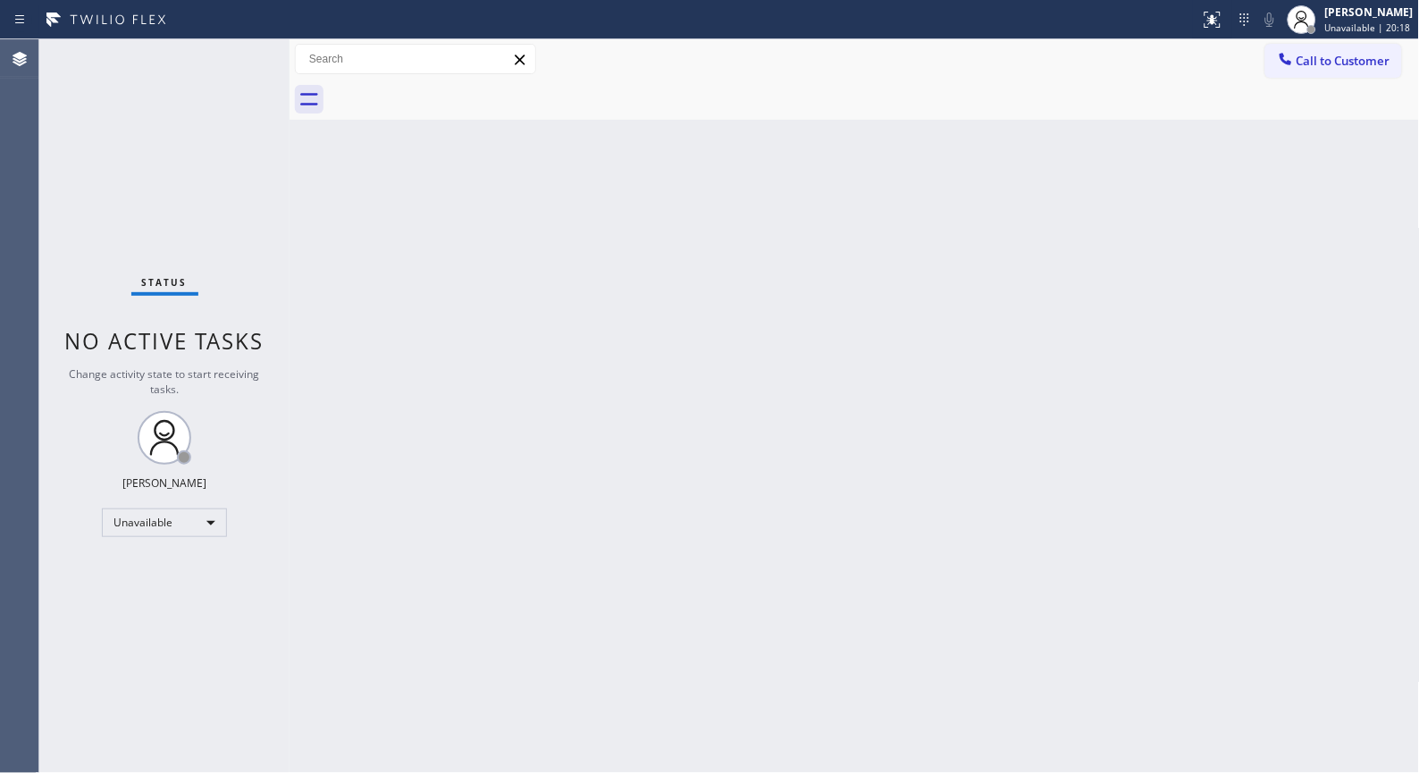
drag, startPoint x: 697, startPoint y: 206, endPoint x: 688, endPoint y: 199, distance: 11.4
click at [697, 206] on div "Back to Dashboard Change Sender ID Customers Technicians Select a contact Outbo…" at bounding box center [855, 406] width 1131 height 734
